Goal: Task Accomplishment & Management: Use online tool/utility

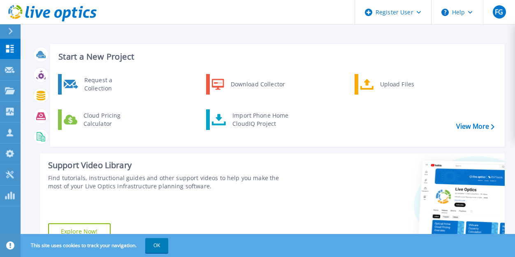
scroll to position [1, 0]
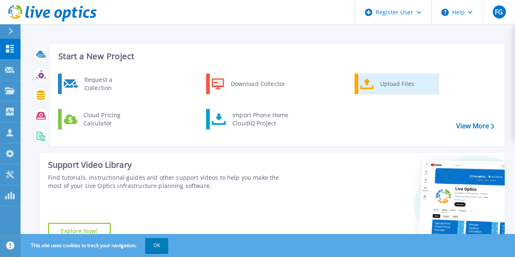
click at [363, 76] on link "Upload Files" at bounding box center [397, 84] width 84 height 21
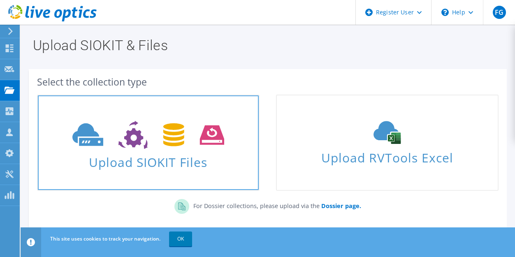
click at [125, 111] on link "Upload SIOKIT Files" at bounding box center [148, 143] width 222 height 96
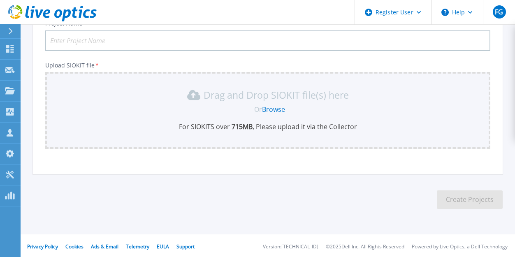
scroll to position [70, 0]
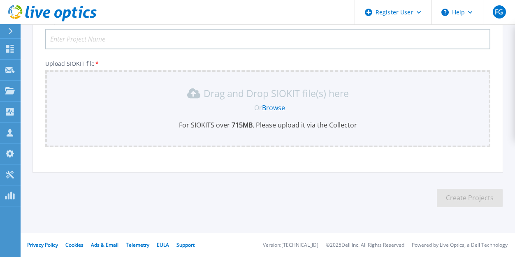
click at [125, 36] on input "Project Name *" at bounding box center [267, 39] width 445 height 21
type input "RIC PD"
click at [268, 106] on link "Browse" at bounding box center [273, 107] width 23 height 9
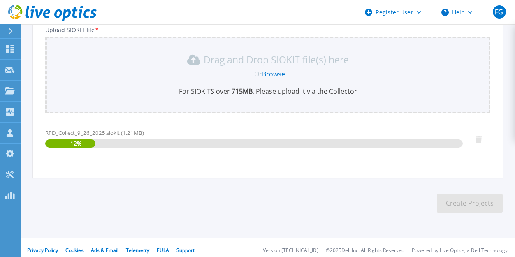
scroll to position [109, 0]
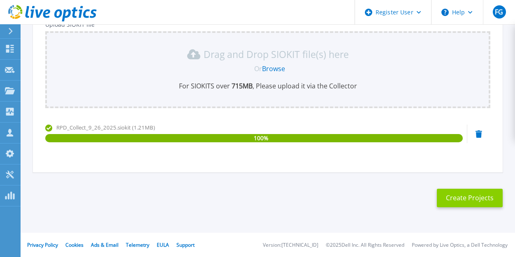
click at [446, 190] on button "Create Projects" at bounding box center [470, 198] width 66 height 19
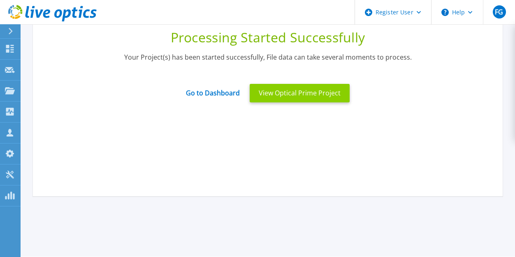
click at [257, 86] on button "View Optical Prime Project" at bounding box center [300, 93] width 100 height 19
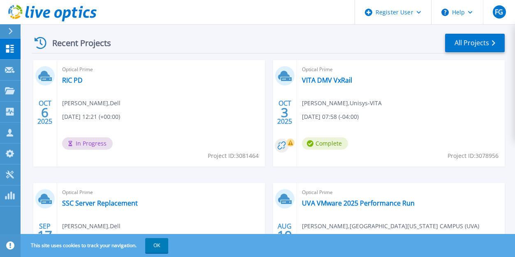
scroll to position [228, 0]
click at [334, 78] on link "VITA DMV VxRail" at bounding box center [327, 80] width 50 height 8
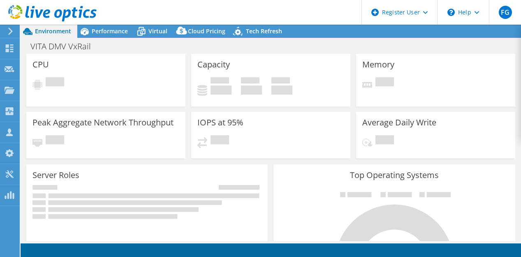
select select "USD"
radio input "true"
radio input "false"
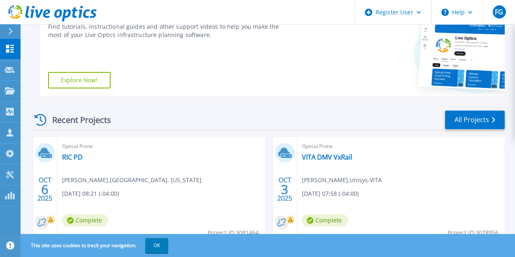
scroll to position [239, 0]
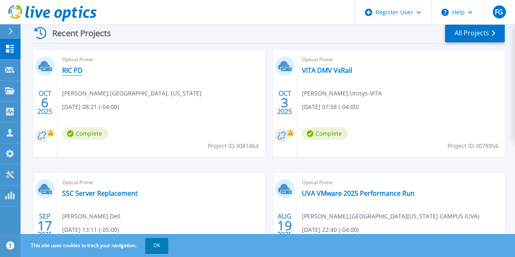
click at [68, 70] on link "RIC PD" at bounding box center [72, 70] width 21 height 8
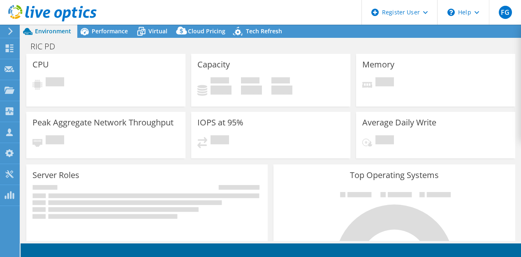
select select "USD"
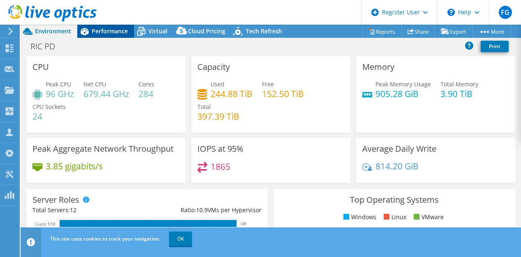
click at [105, 26] on div "Performance" at bounding box center [105, 31] width 57 height 13
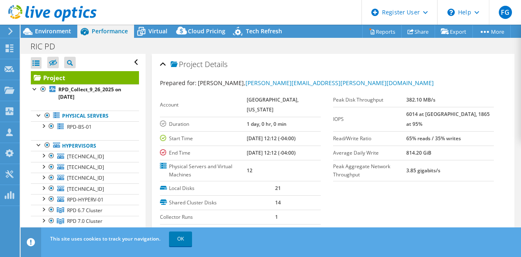
click at [55, 26] on div at bounding box center [48, 14] width 97 height 28
